Goal: Task Accomplishment & Management: Complete application form

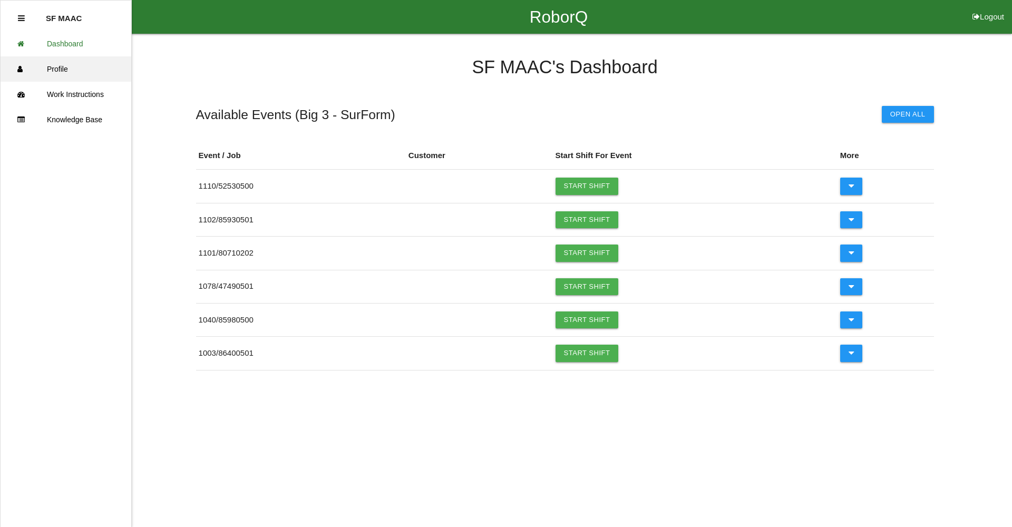
click at [71, 70] on link "Profile" at bounding box center [66, 68] width 131 height 25
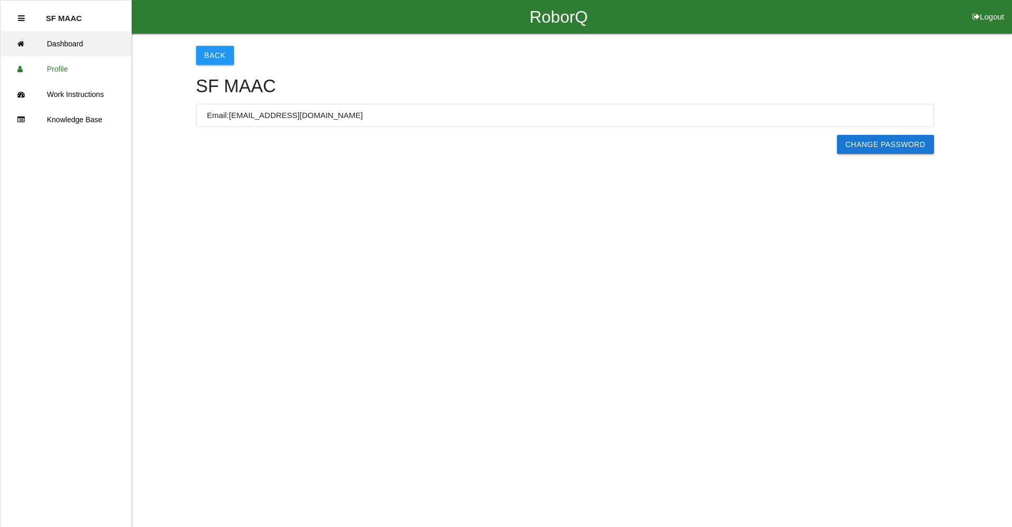
click at [63, 42] on link "Dashboard" at bounding box center [66, 43] width 131 height 25
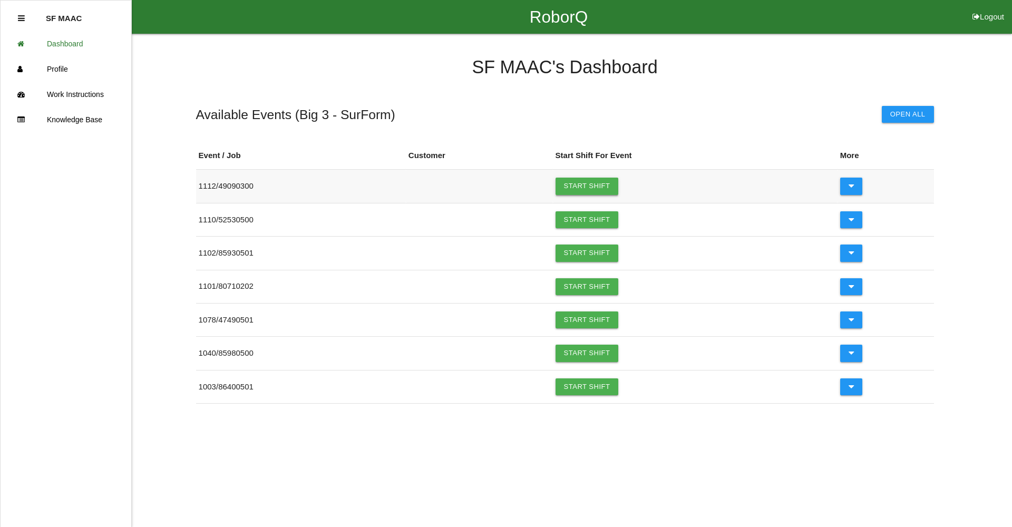
click at [607, 191] on link "Start Shift" at bounding box center [587, 186] width 63 height 17
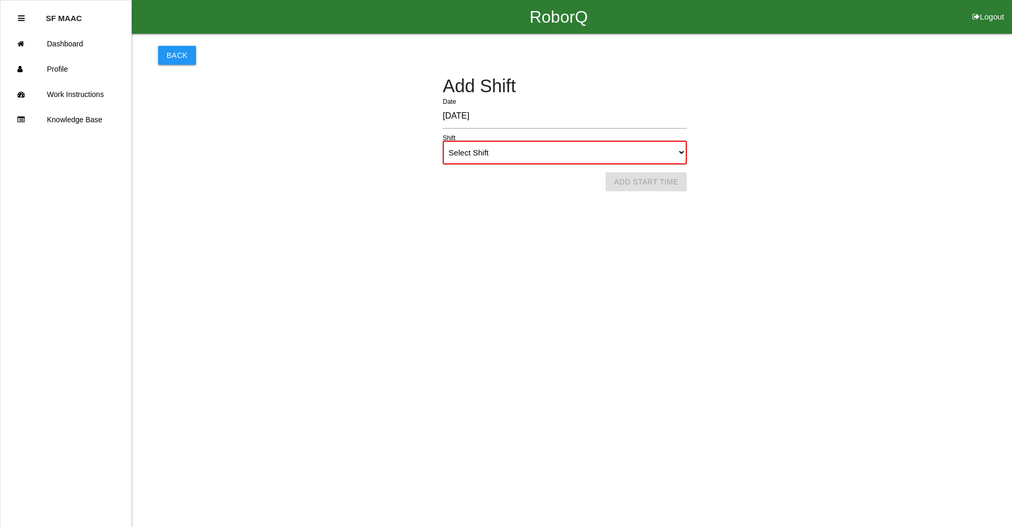
click at [530, 157] on select "Select Shift 1st Shift 2nd Shift 3rd Shift 4th Shift" at bounding box center [565, 153] width 244 height 24
click at [443, 141] on select "Select Shift 1st Shift 2nd Shift 3rd Shift 4th Shift" at bounding box center [565, 153] width 244 height 24
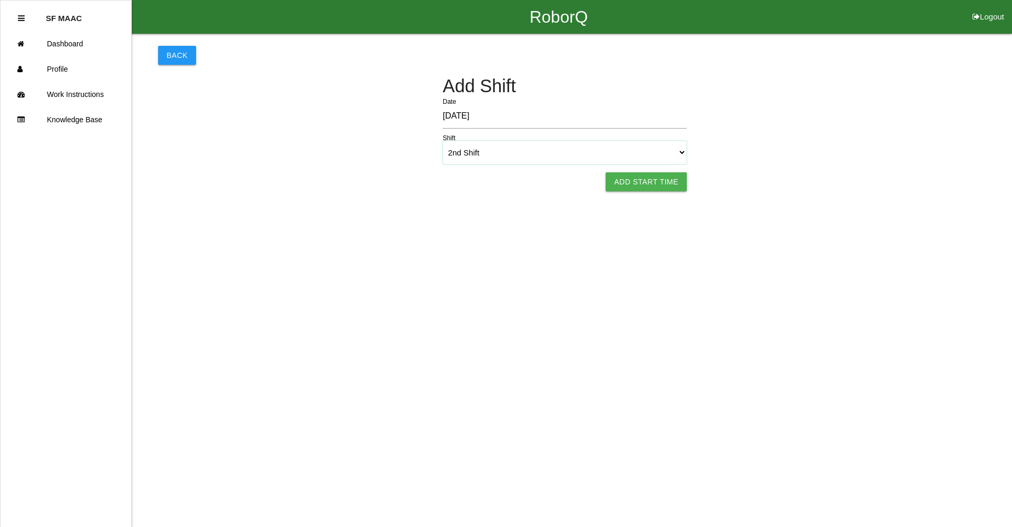
click at [509, 152] on select "Select Shift 1st Shift 2nd Shift 3rd Shift 4th Shift" at bounding box center [565, 153] width 244 height 24
select select "1"
click at [443, 141] on select "Select Shift 1st Shift 2nd Shift 3rd Shift 4th Shift" at bounding box center [565, 153] width 244 height 24
click at [665, 180] on button "Add Start Time" at bounding box center [646, 181] width 81 height 19
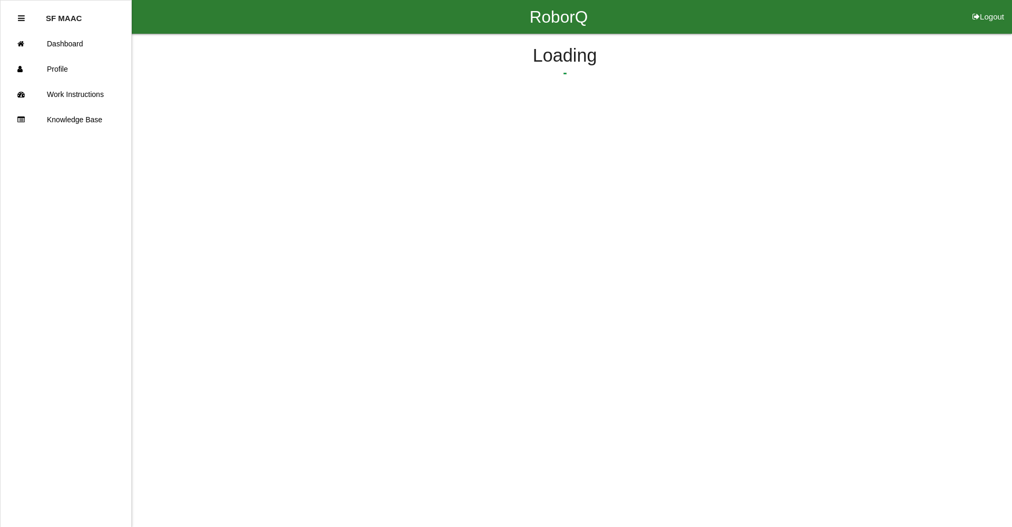
select select "9"
select select "42"
click at [690, 152] on form "1 2 3 4 5 6 7 8 9 10 11 12 Hour : 00 01 02 03 04 05 06 07 08 09 10 11 12 13 14 …" at bounding box center [565, 130] width 814 height 50
click at [686, 169] on button "Submit Start Time" at bounding box center [702, 164] width 94 height 19
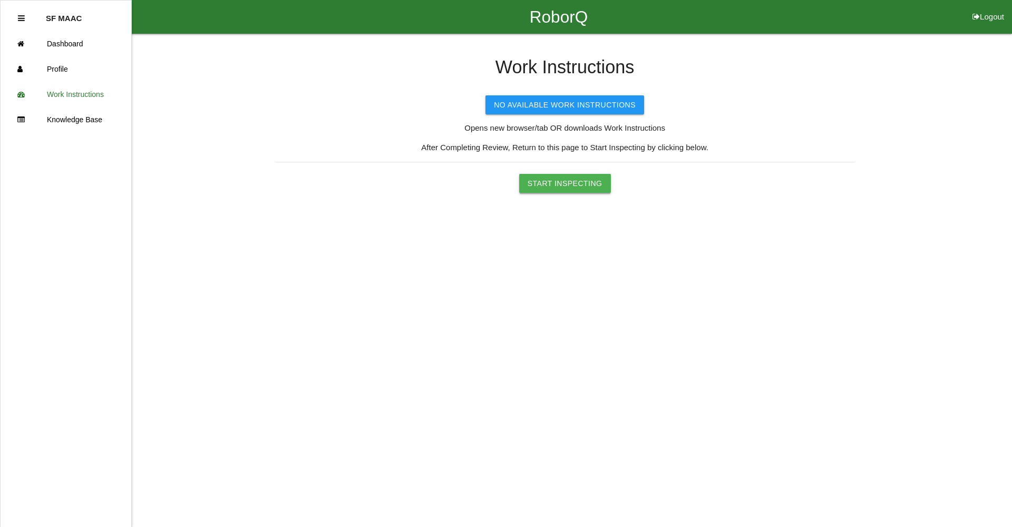
click at [561, 189] on button "Start Inspecting" at bounding box center [565, 183] width 92 height 19
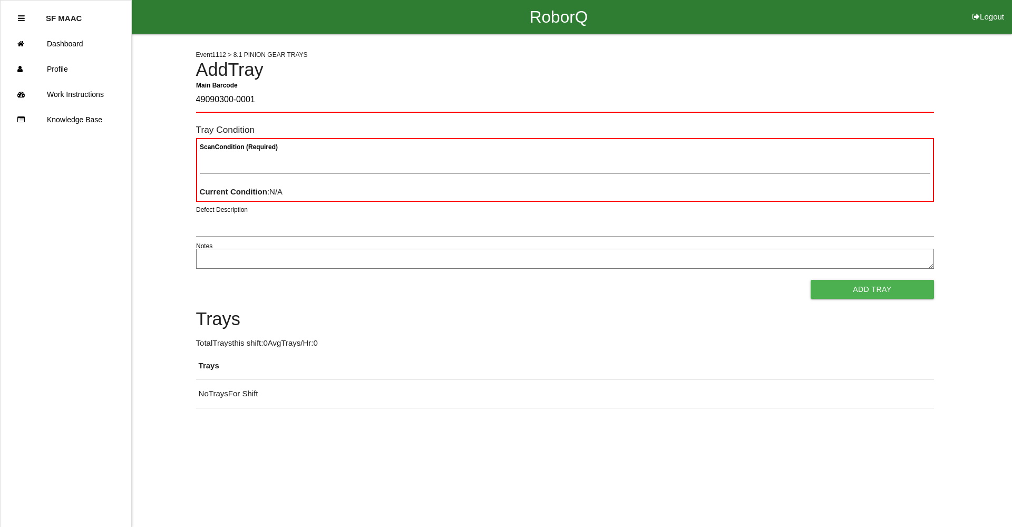
type Barcode "49090300-0001"
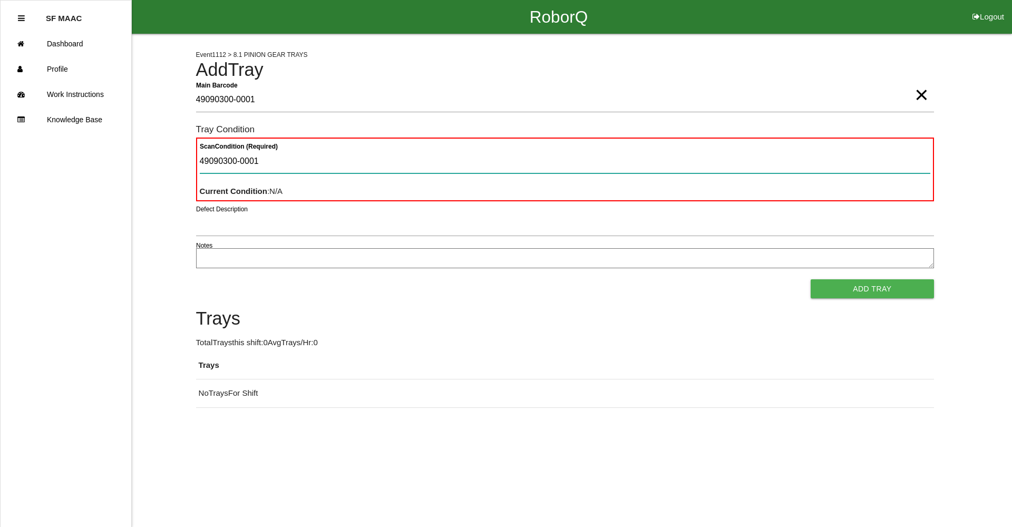
type Condition "49090300-0001"
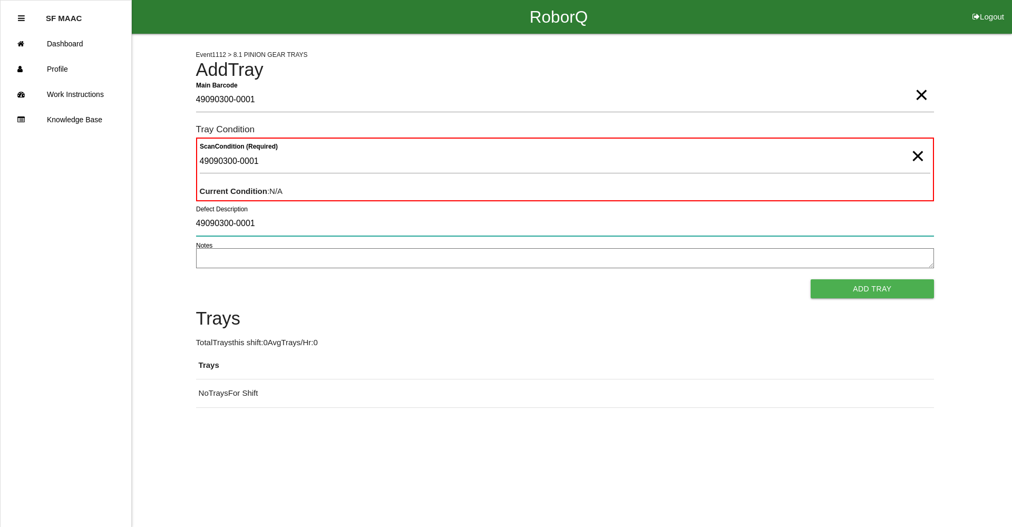
type input "49090300-0001"
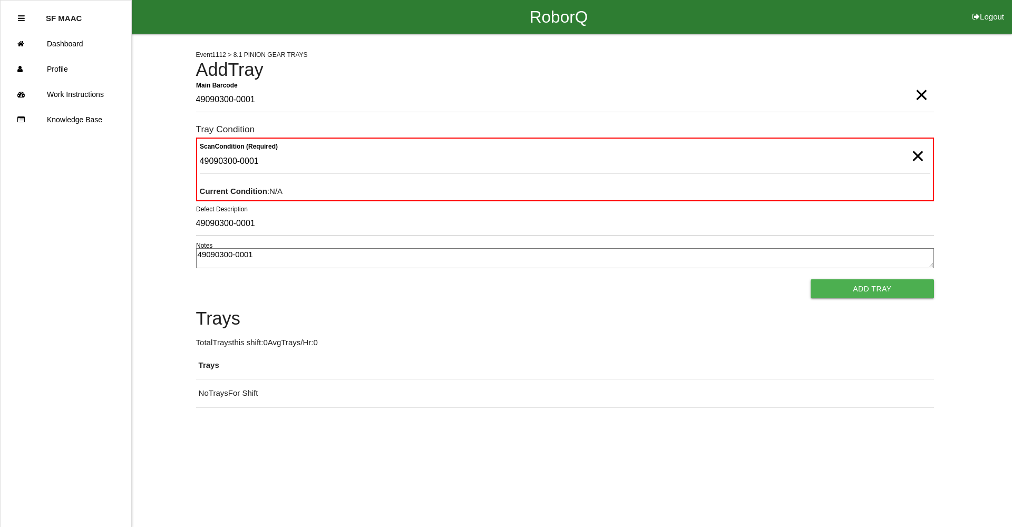
type textarea "49090300-0001"
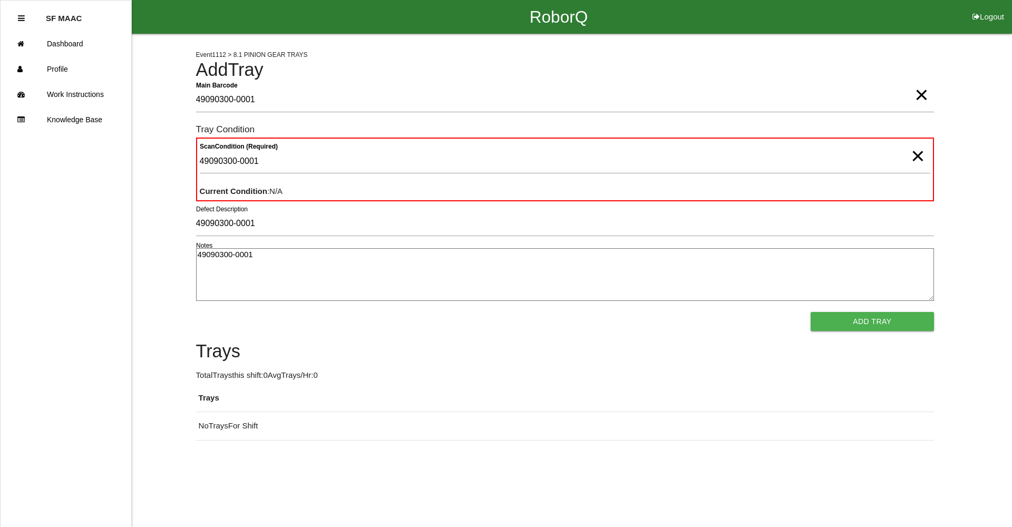
click at [916, 156] on span "×" at bounding box center [918, 145] width 14 height 21
click at [918, 95] on span "×" at bounding box center [922, 84] width 14 height 21
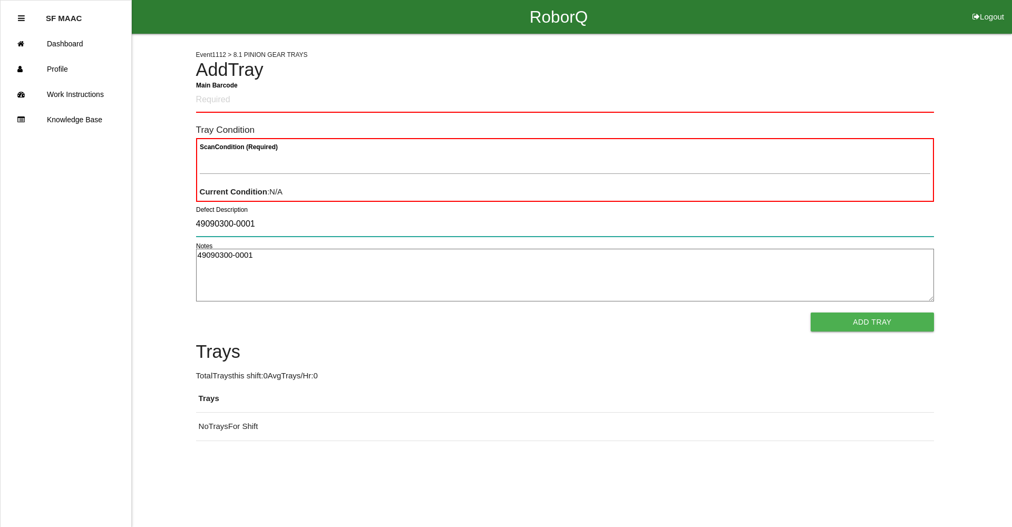
drag, startPoint x: 798, startPoint y: 227, endPoint x: 816, endPoint y: 226, distance: 18.5
click at [799, 227] on input "49090300-0001" at bounding box center [565, 224] width 738 height 24
click at [674, 225] on input "49090300-0001" at bounding box center [565, 224] width 738 height 24
type input "4"
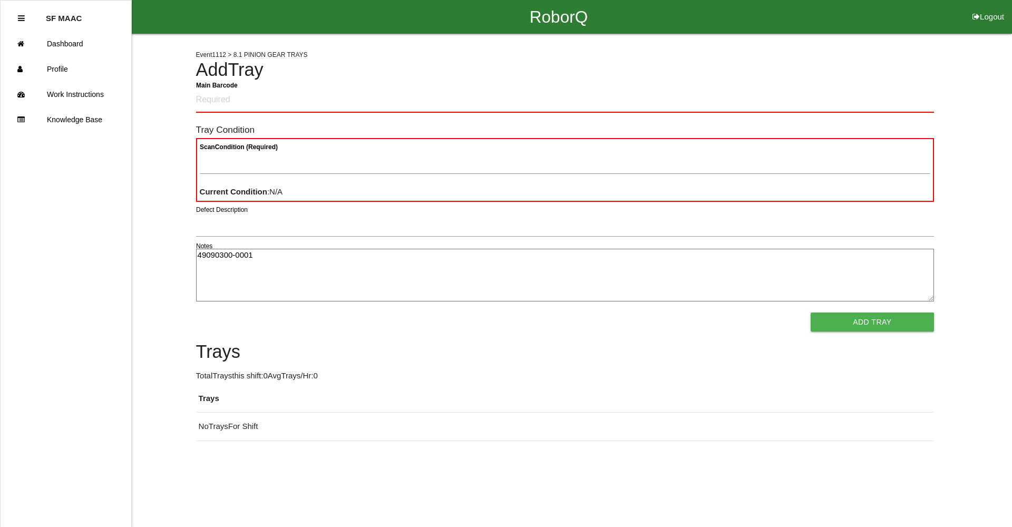
click at [501, 259] on textarea "49090300-0001" at bounding box center [565, 275] width 738 height 53
type textarea "4"
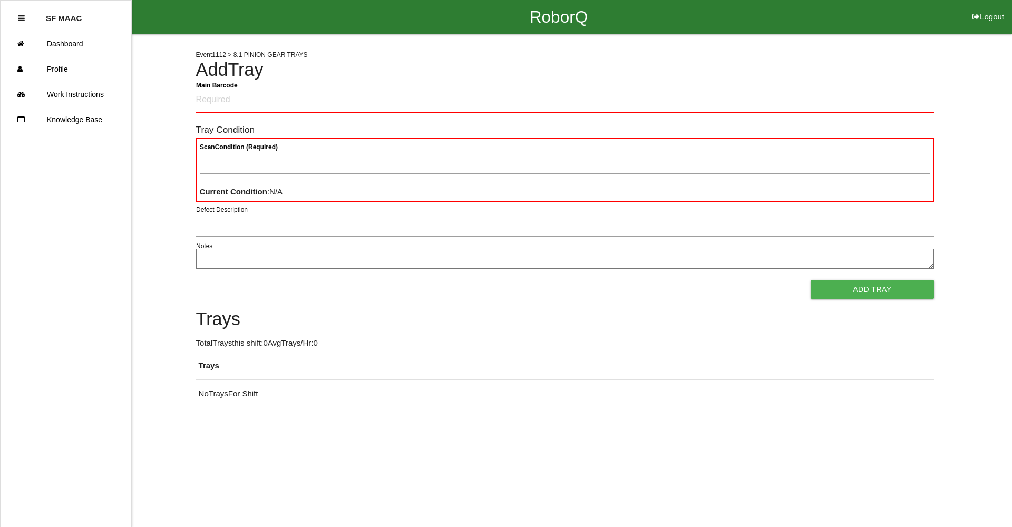
click at [230, 101] on Barcode "Main Barcode" at bounding box center [565, 100] width 738 height 25
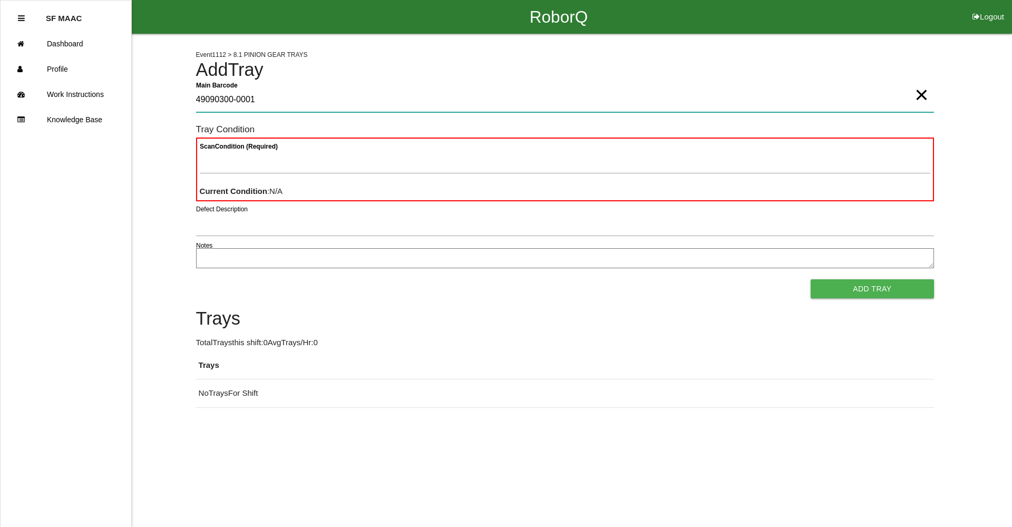
type Barcode "49090300-0001"
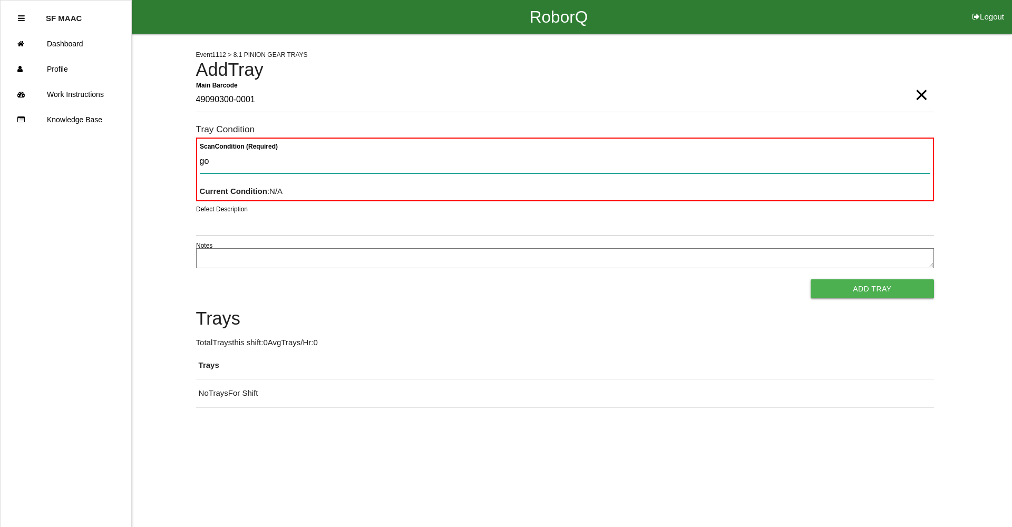
type Condition "goo"
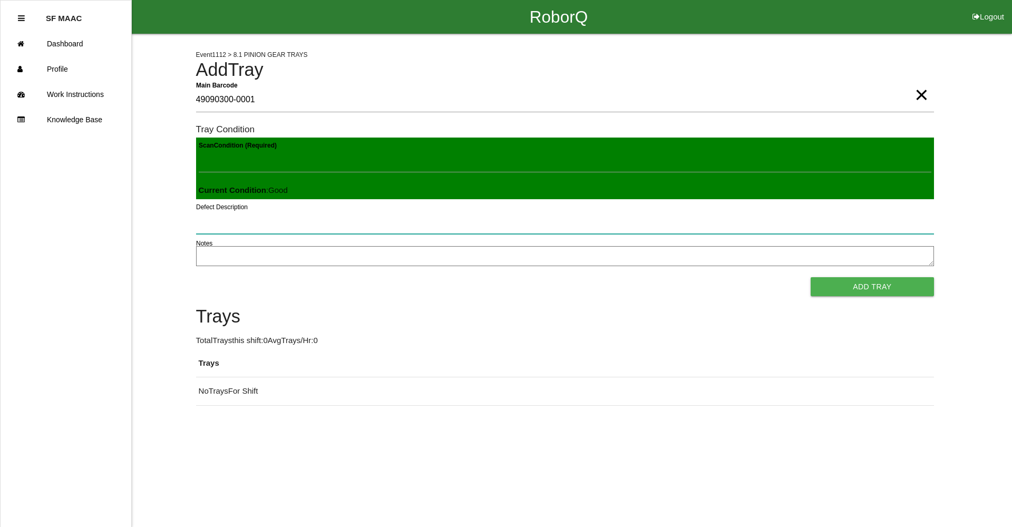
click at [811, 277] on button "Add Tray" at bounding box center [872, 286] width 123 height 19
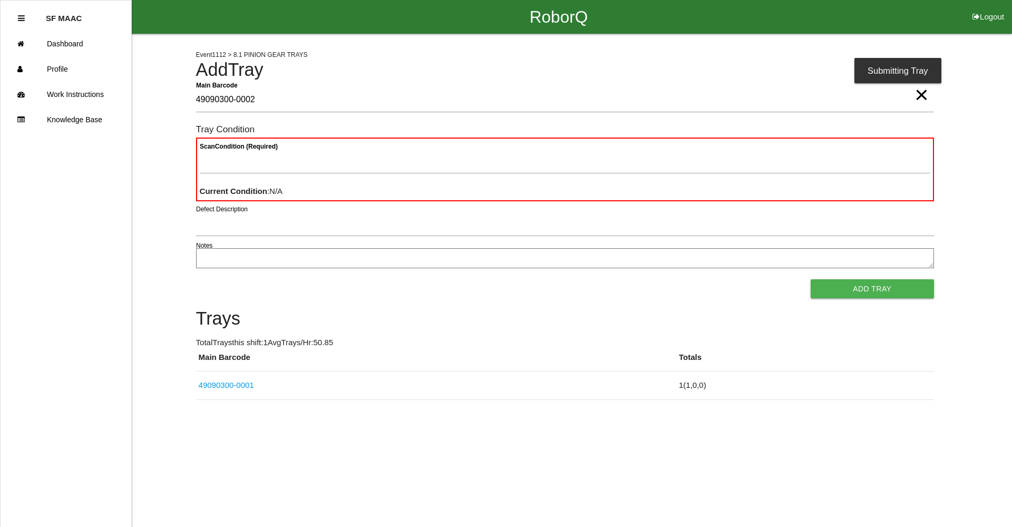
type Barcode "49090300-0002"
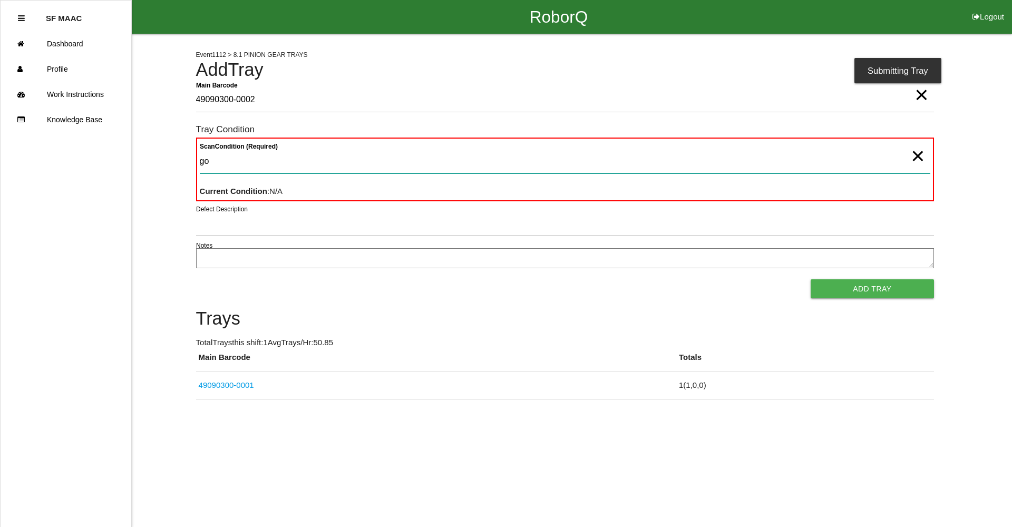
type Condition "goo"
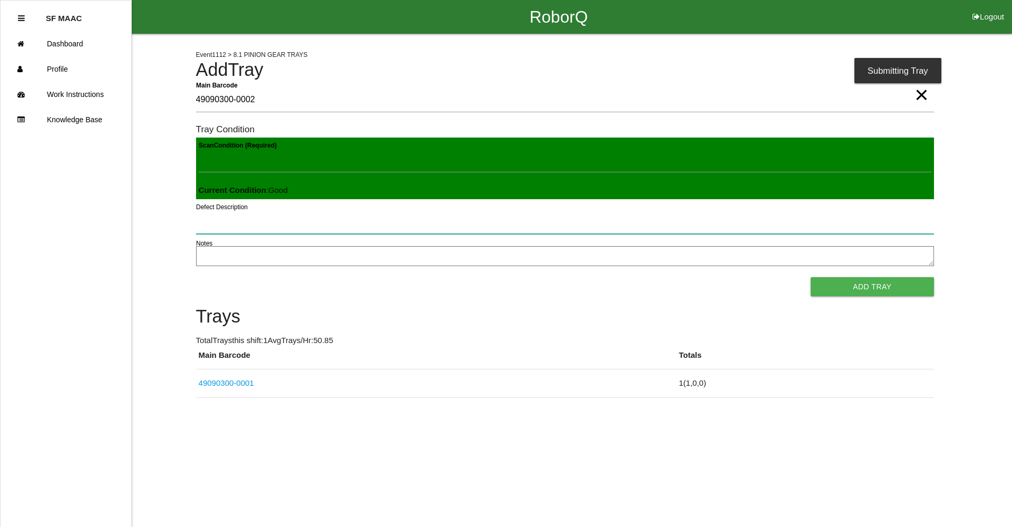
click at [811, 277] on button "Add Tray" at bounding box center [872, 286] width 123 height 19
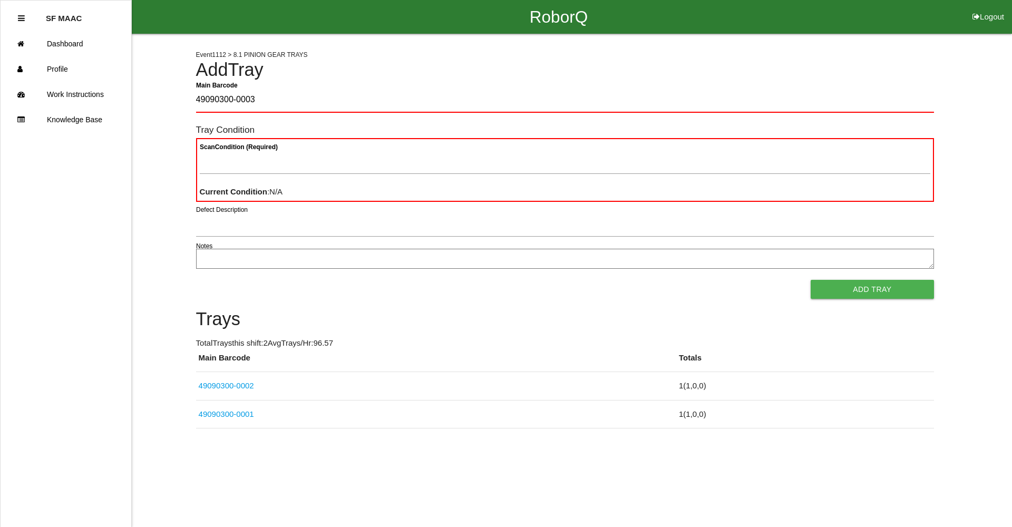
type Barcode "49090300-0003"
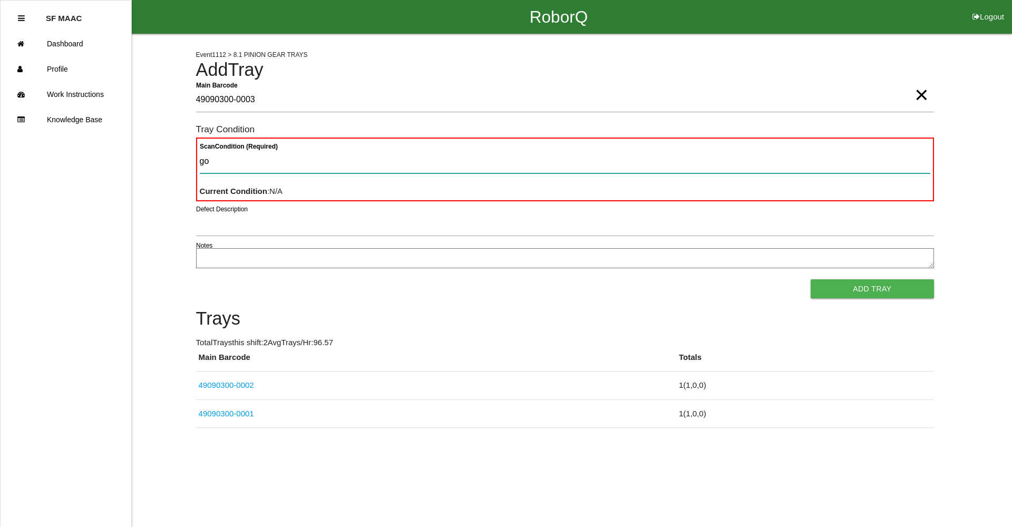
type Condition "goo"
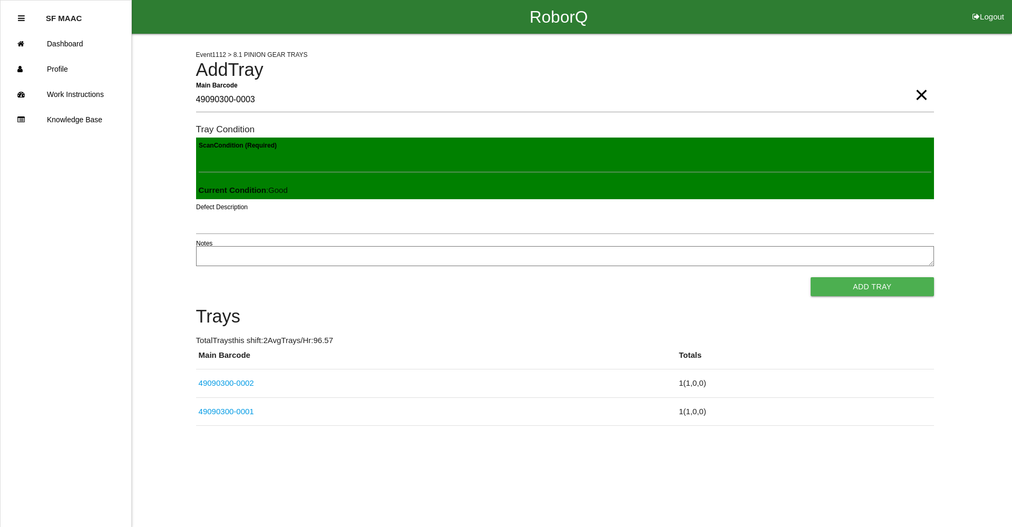
click at [811, 277] on button "Add Tray" at bounding box center [872, 286] width 123 height 19
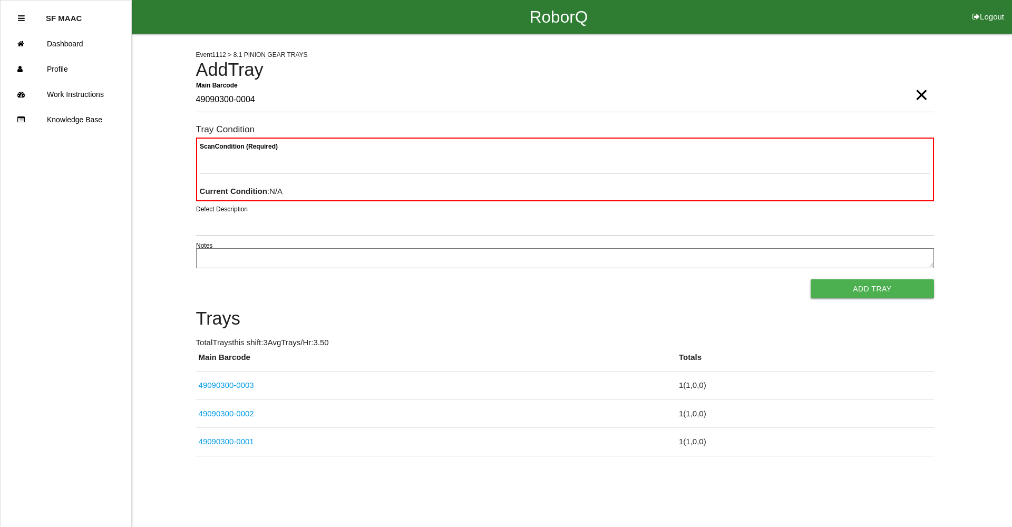
type Barcode "49090300-0004"
type Condition "goo"
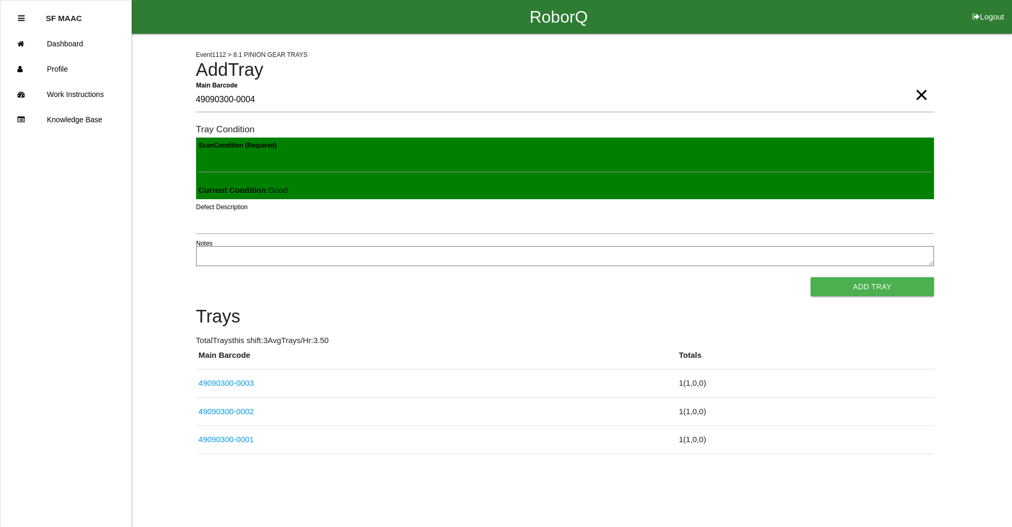
click at [811, 277] on button "Add Tray" at bounding box center [872, 286] width 123 height 19
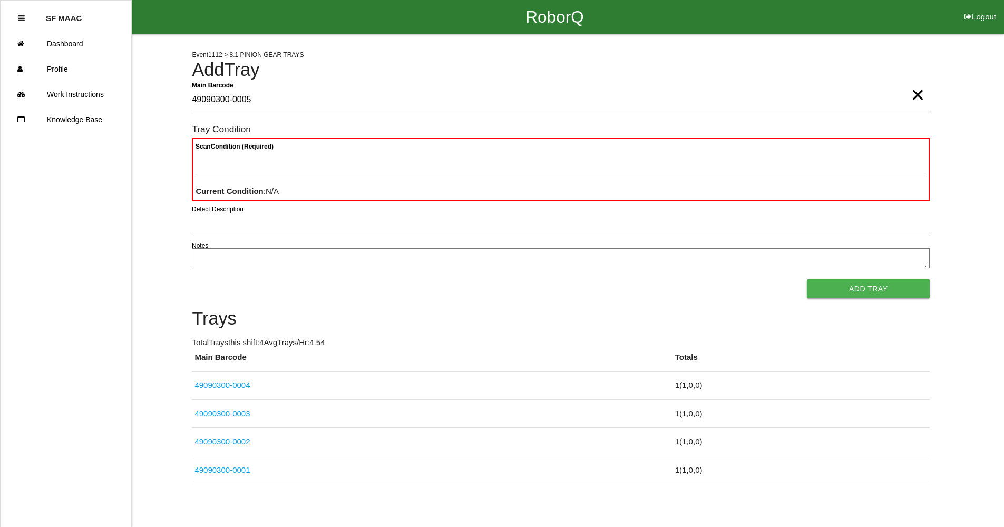
type Barcode "49090300-0005"
type Condition "goo"
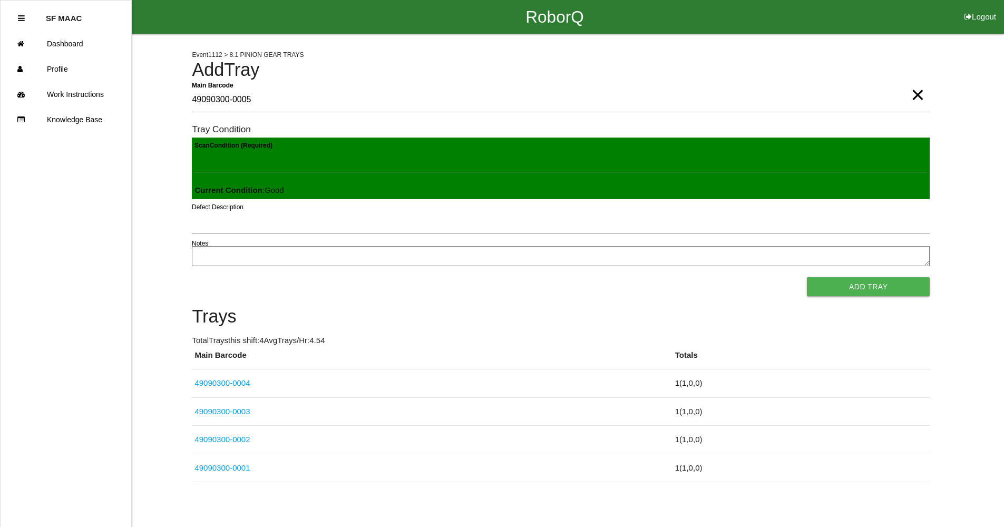
click at [807, 277] on button "Add Tray" at bounding box center [868, 286] width 123 height 19
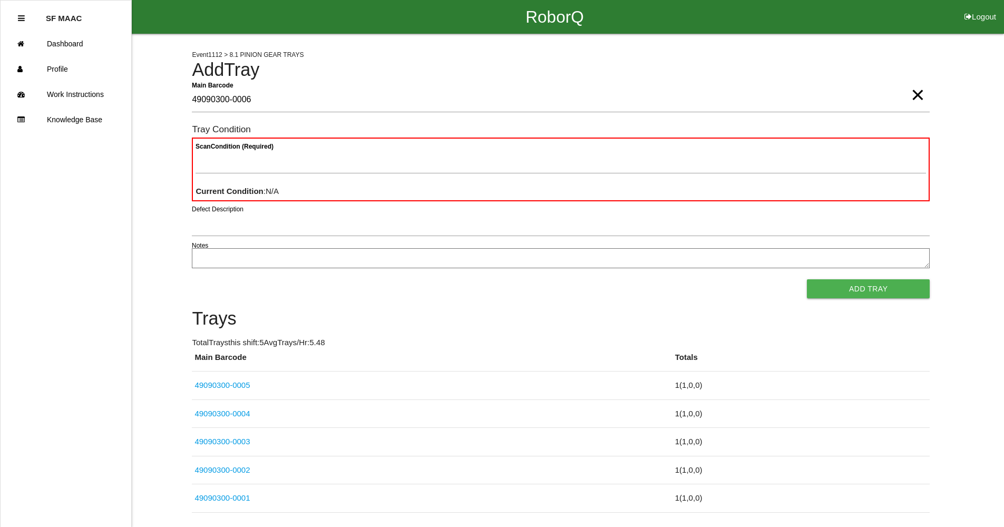
type Barcode "49090300-0006"
type Condition "goo"
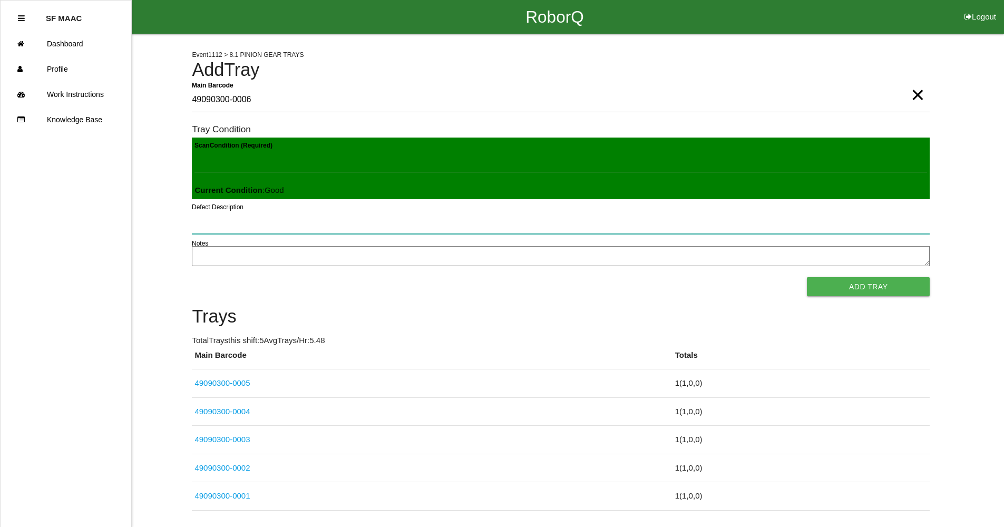
click at [807, 277] on button "Add Tray" at bounding box center [868, 286] width 123 height 19
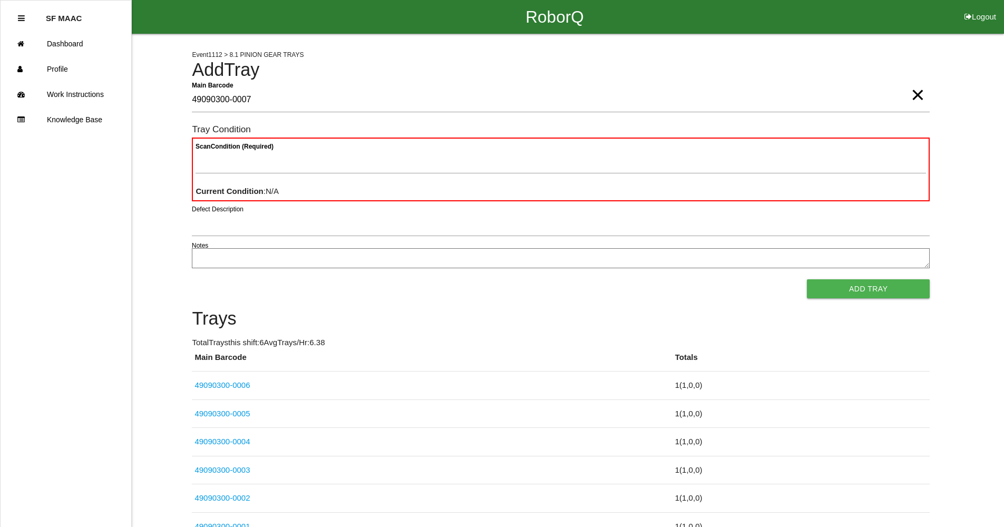
type Barcode "49090300-0007"
type Condition "goo"
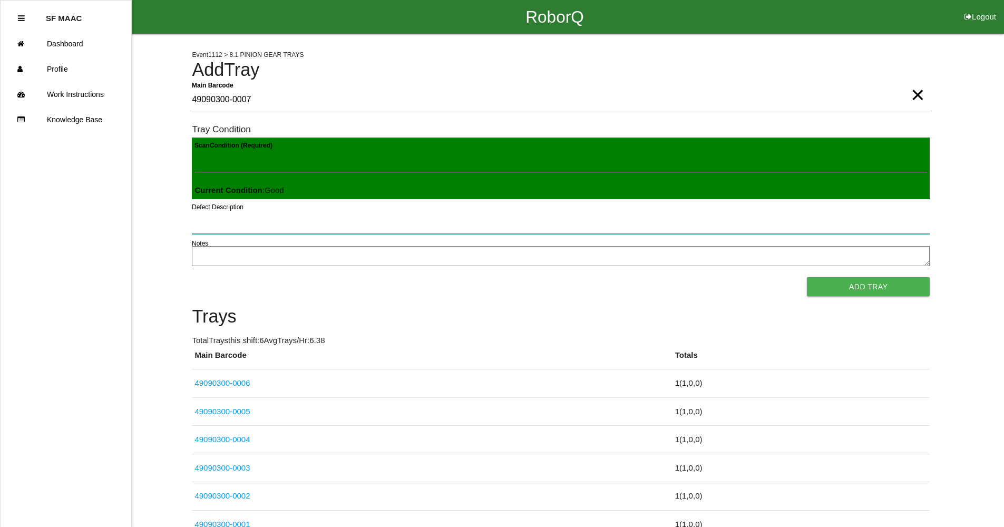
click at [807, 277] on button "Add Tray" at bounding box center [868, 286] width 123 height 19
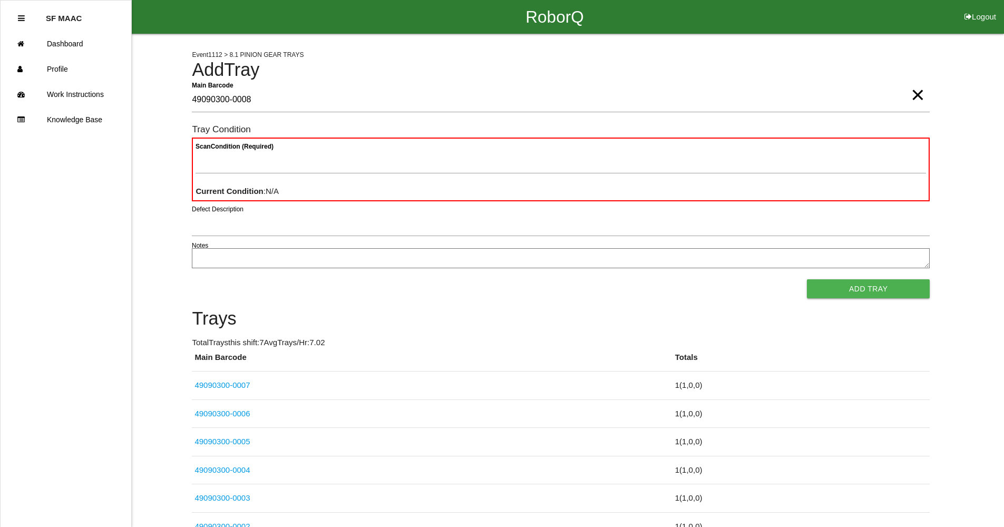
type Barcode "49090300-0008"
type Condition "goo"
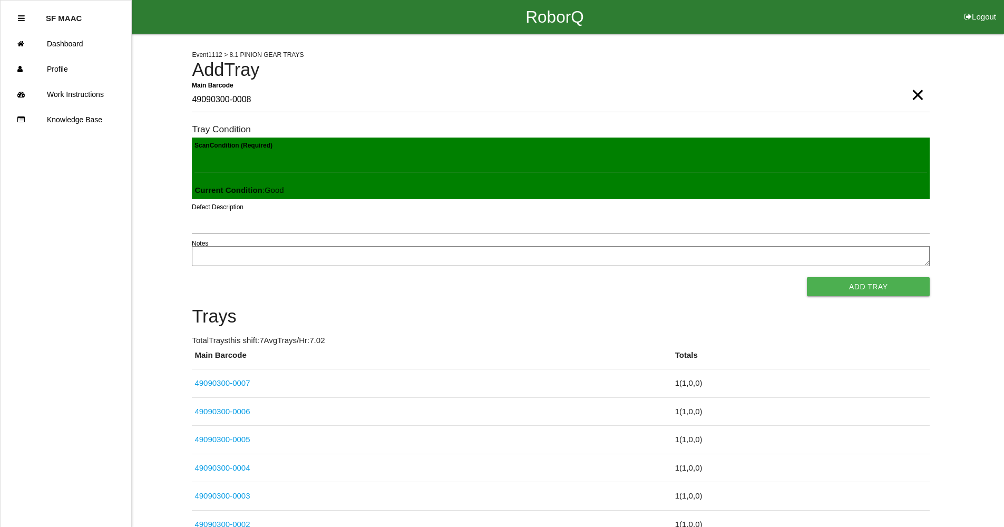
click at [807, 277] on button "Add Tray" at bounding box center [868, 286] width 123 height 19
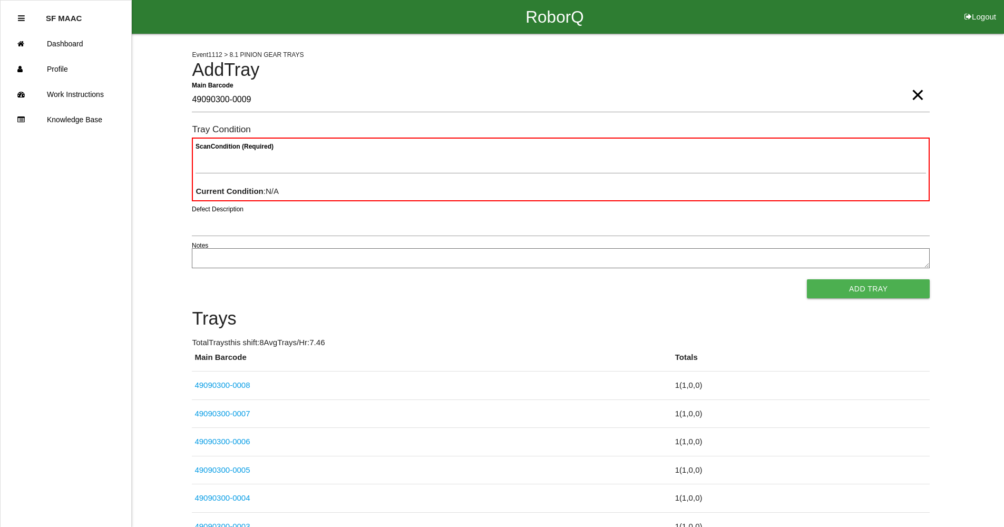
type Barcode "49090300-0009"
type Condition "goo"
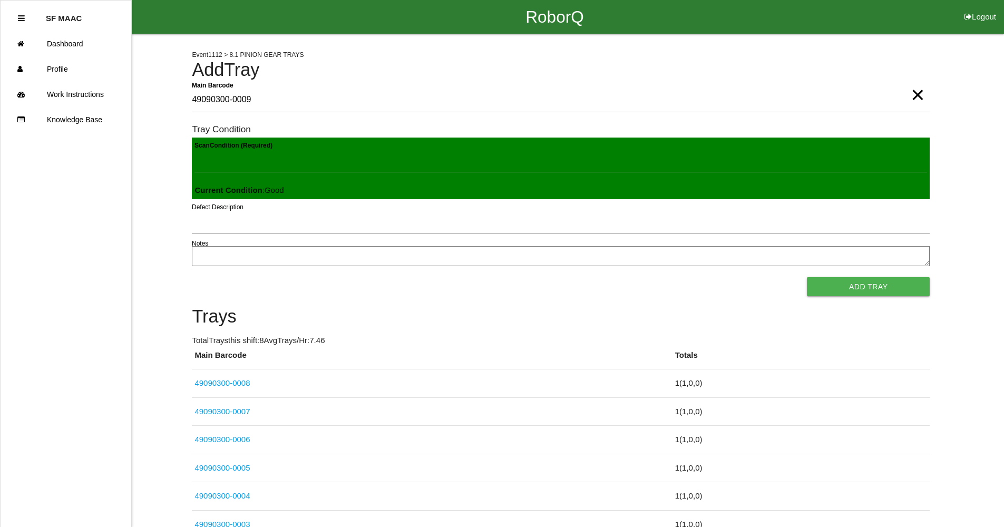
click at [807, 277] on button "Add Tray" at bounding box center [868, 286] width 123 height 19
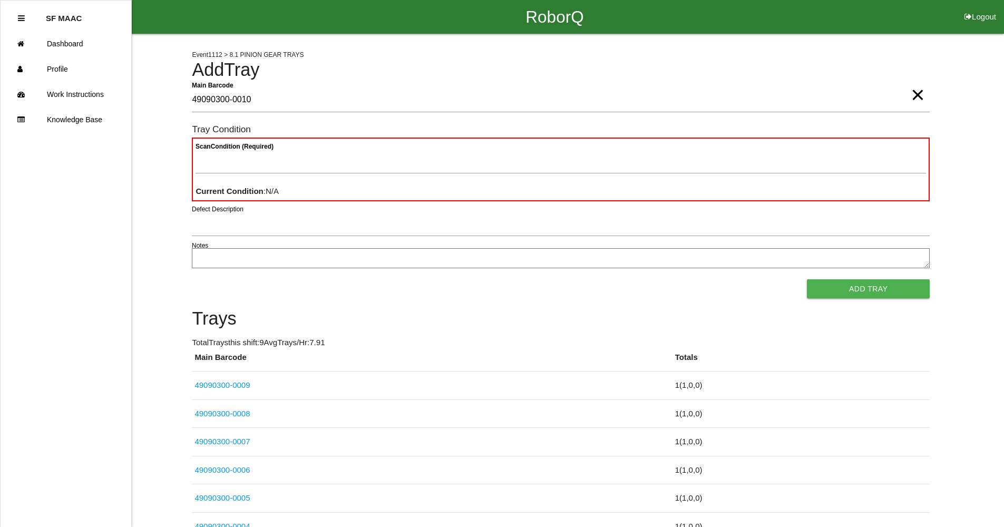
type Barcode "49090300-0010"
type Condition "ba"
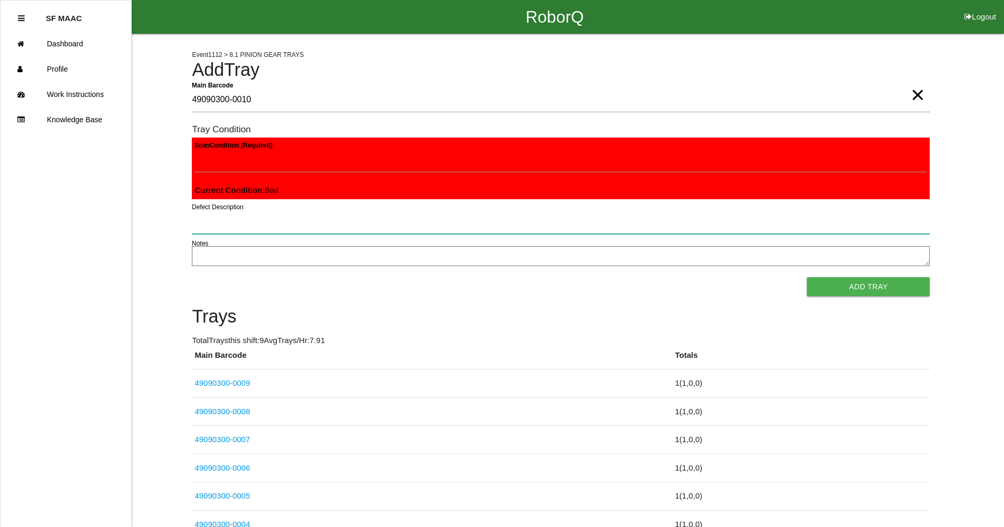
click at [807, 277] on button "Add Tray" at bounding box center [868, 286] width 123 height 19
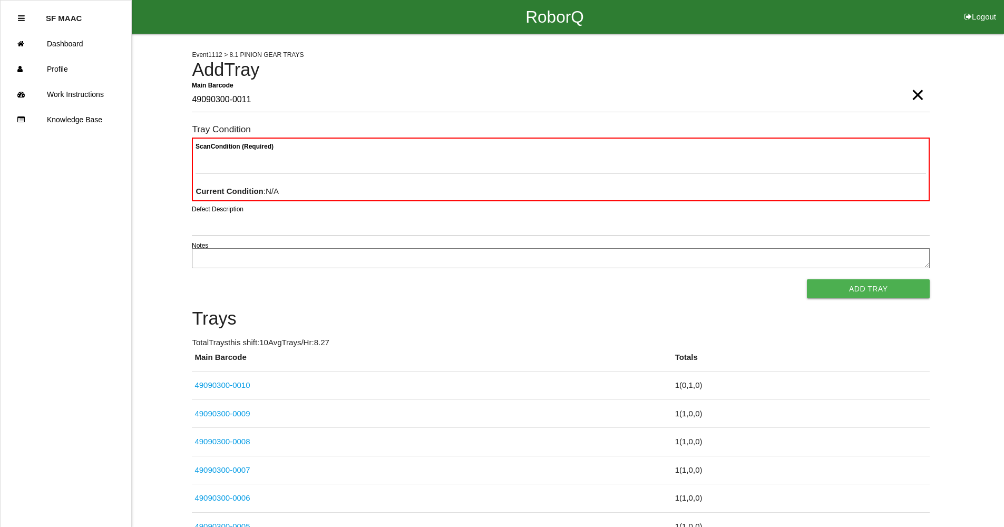
type Barcode "49090300-0011"
type Condition "goo"
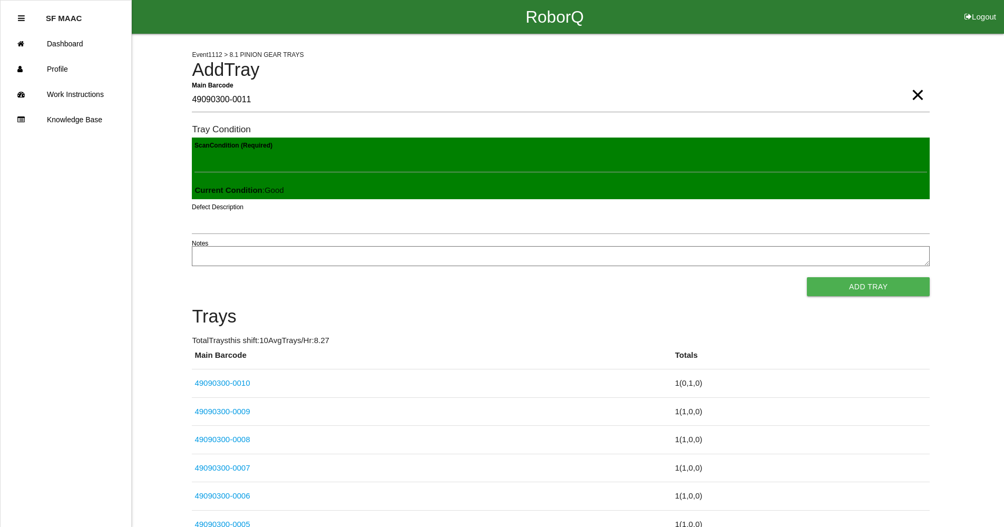
click at [807, 277] on button "Add Tray" at bounding box center [868, 286] width 123 height 19
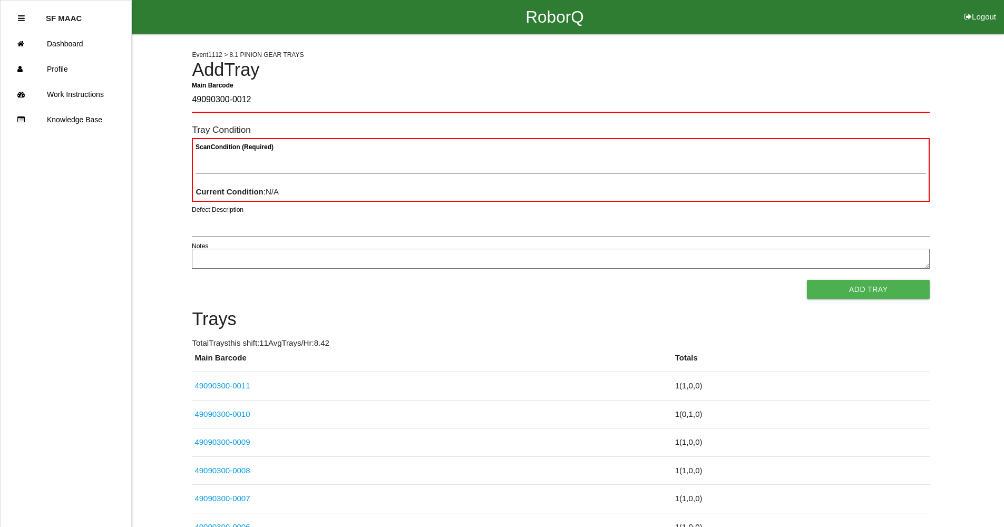
type Barcode "49090300-0012"
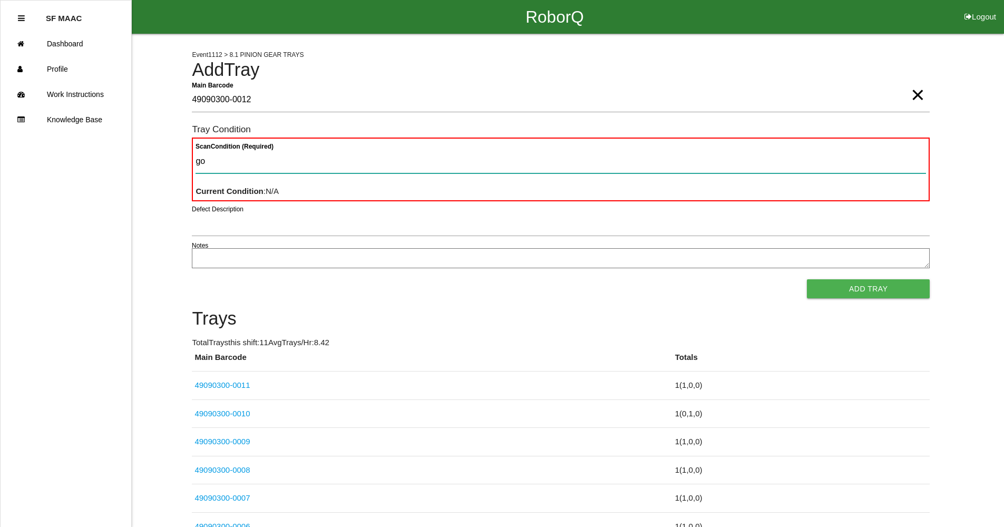
type Condition "goo"
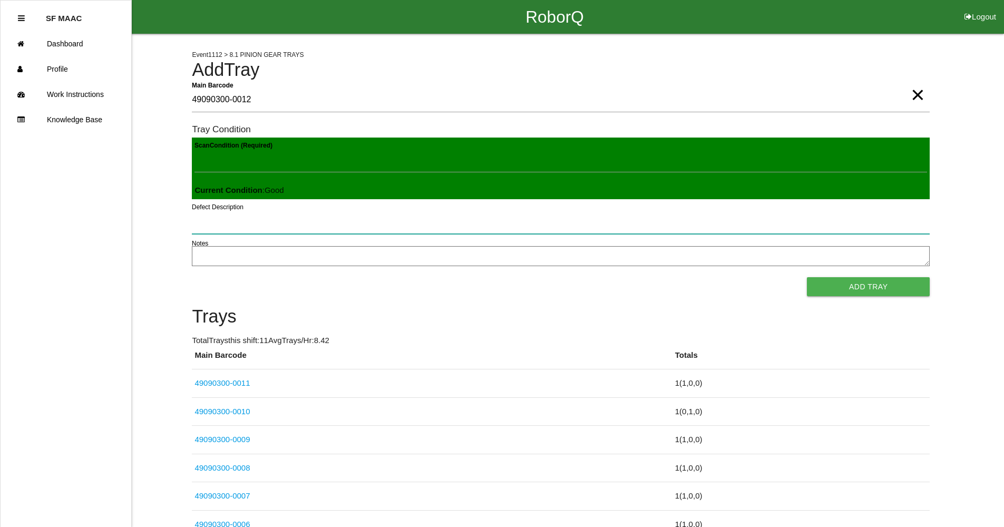
click at [807, 277] on button "Add Tray" at bounding box center [868, 286] width 123 height 19
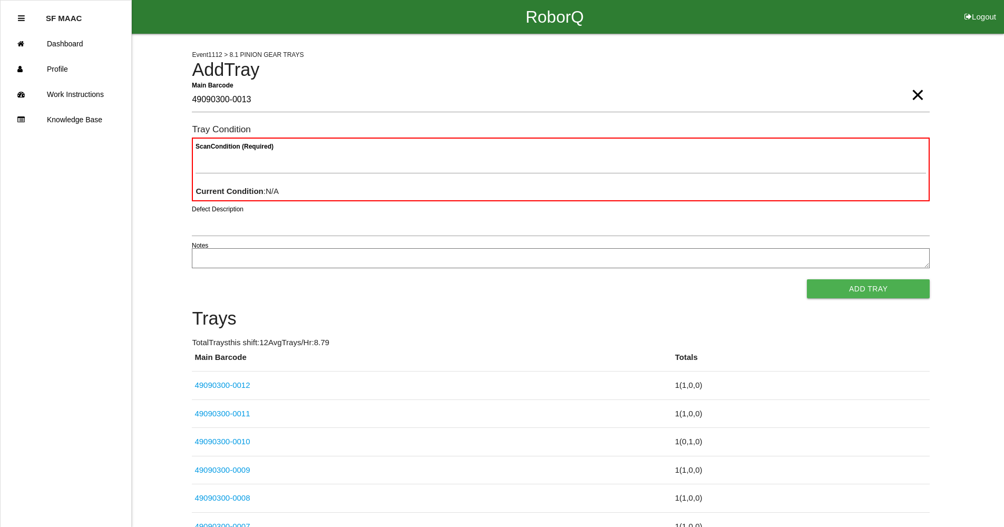
type Barcode "49090300-0013"
type Condition "goo"
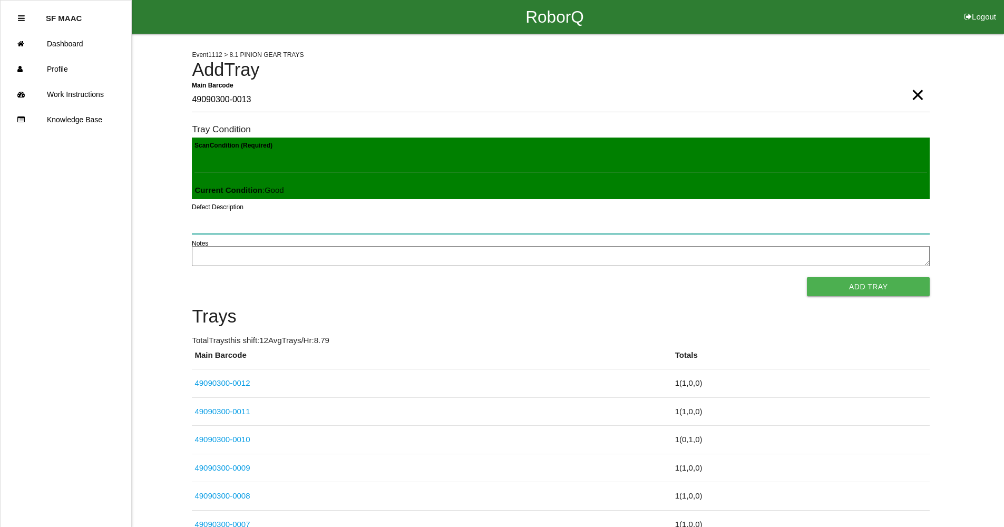
click at [807, 277] on button "Add Tray" at bounding box center [868, 286] width 123 height 19
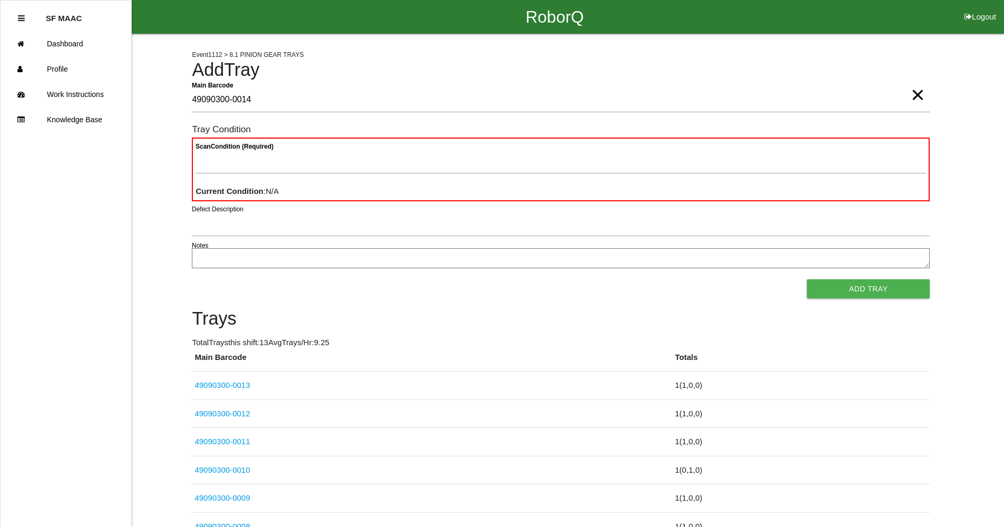
type Barcode "49090300-0014"
type Condition "goo"
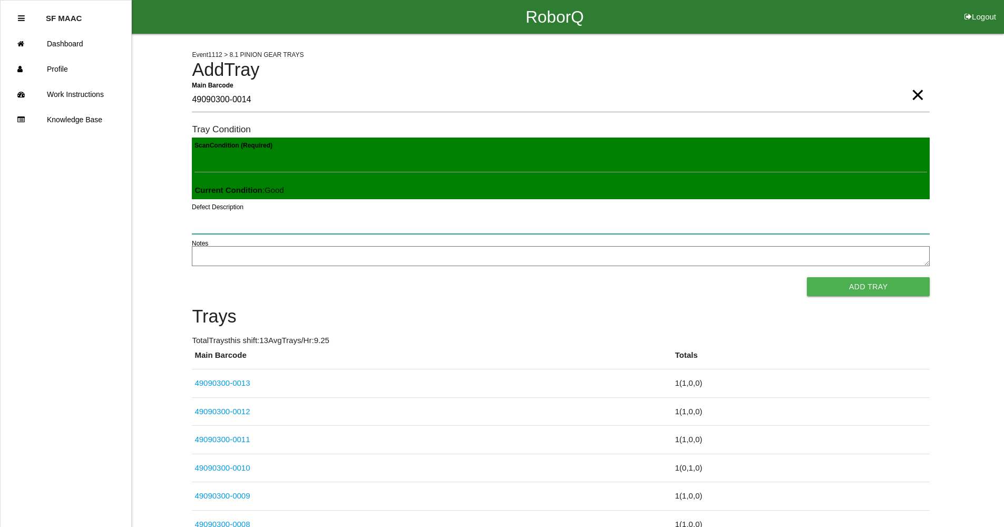
click at [807, 277] on button "Add Tray" at bounding box center [868, 286] width 123 height 19
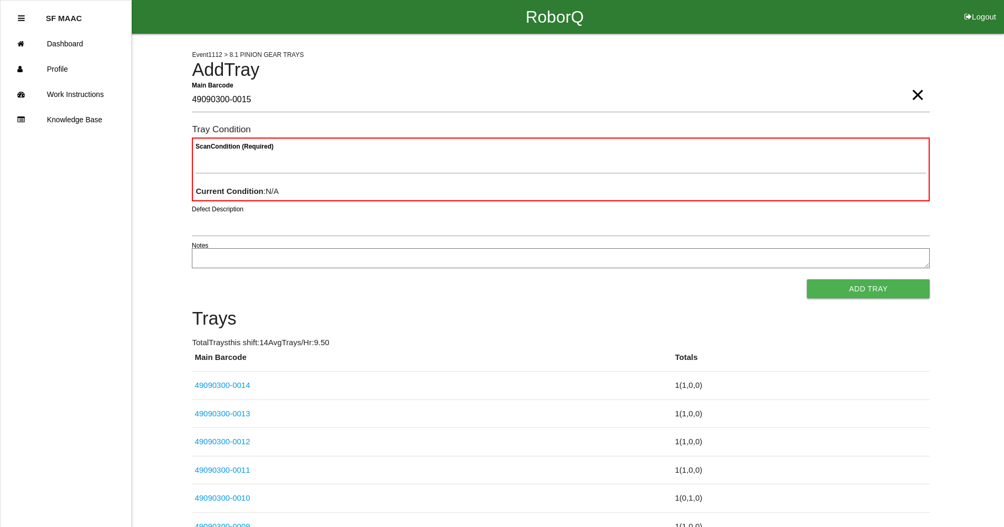
type Barcode "49090300-0015"
type Condition "goo"
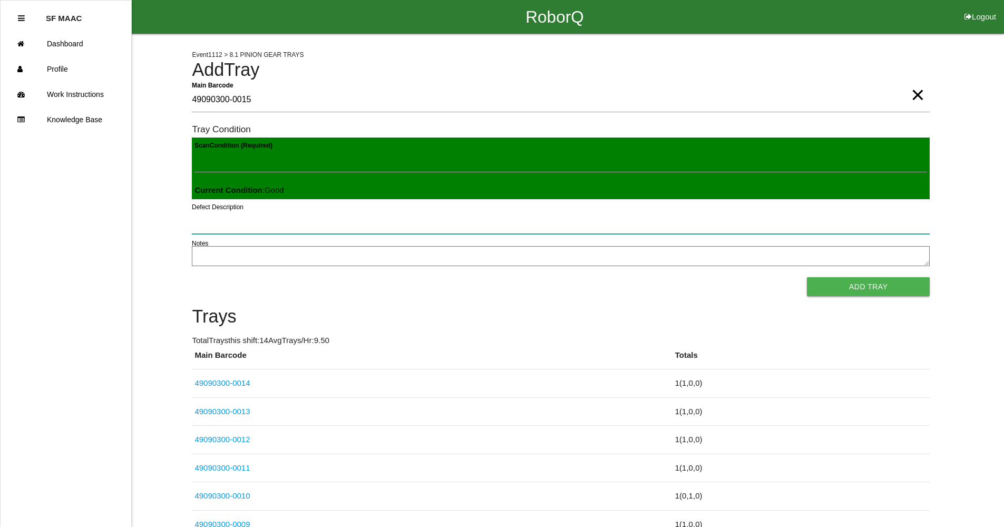
click at [807, 277] on button "Add Tray" at bounding box center [868, 286] width 123 height 19
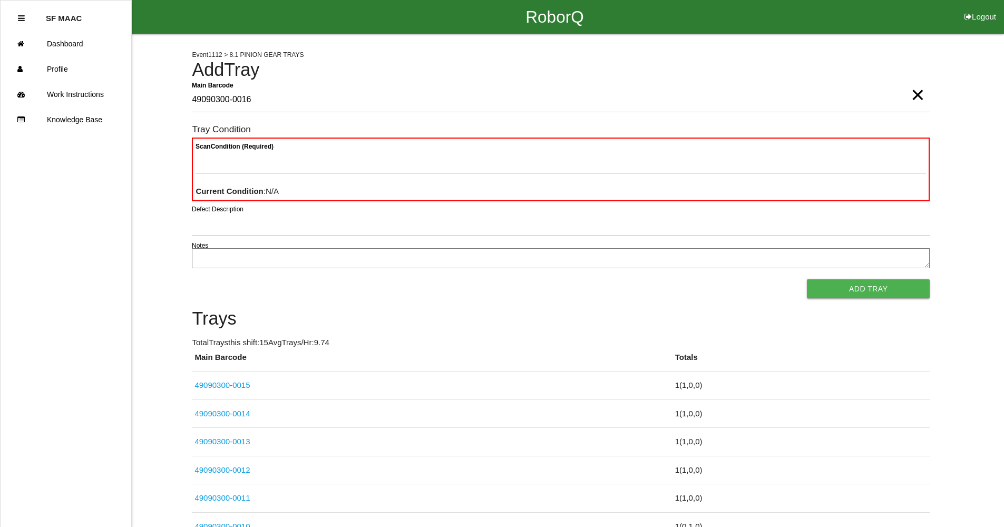
type Barcode "49090300-0016"
type Condition "ba"
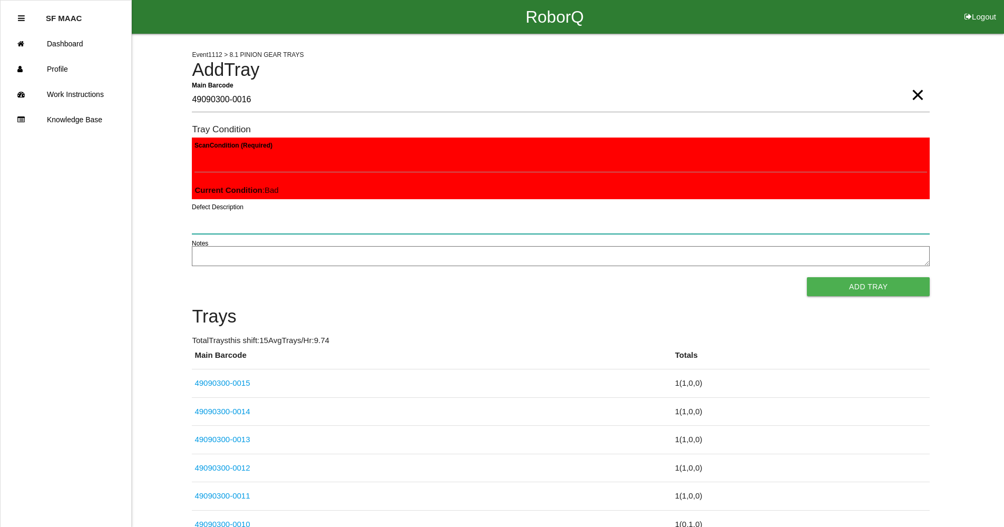
click at [807, 277] on button "Add Tray" at bounding box center [868, 286] width 123 height 19
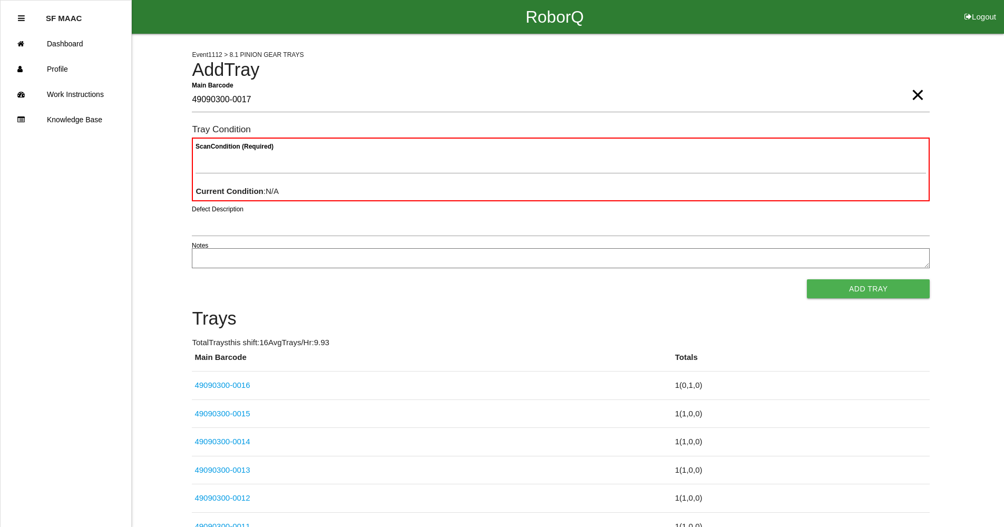
type Barcode "49090300-0017"
type Condition "ba"
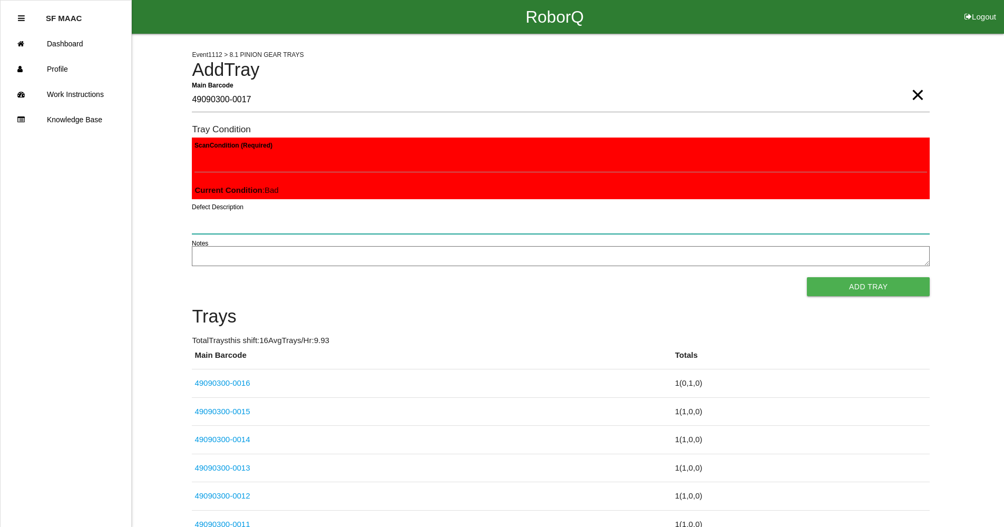
click at [807, 277] on button "Add Tray" at bounding box center [868, 286] width 123 height 19
